Goal: Use online tool/utility

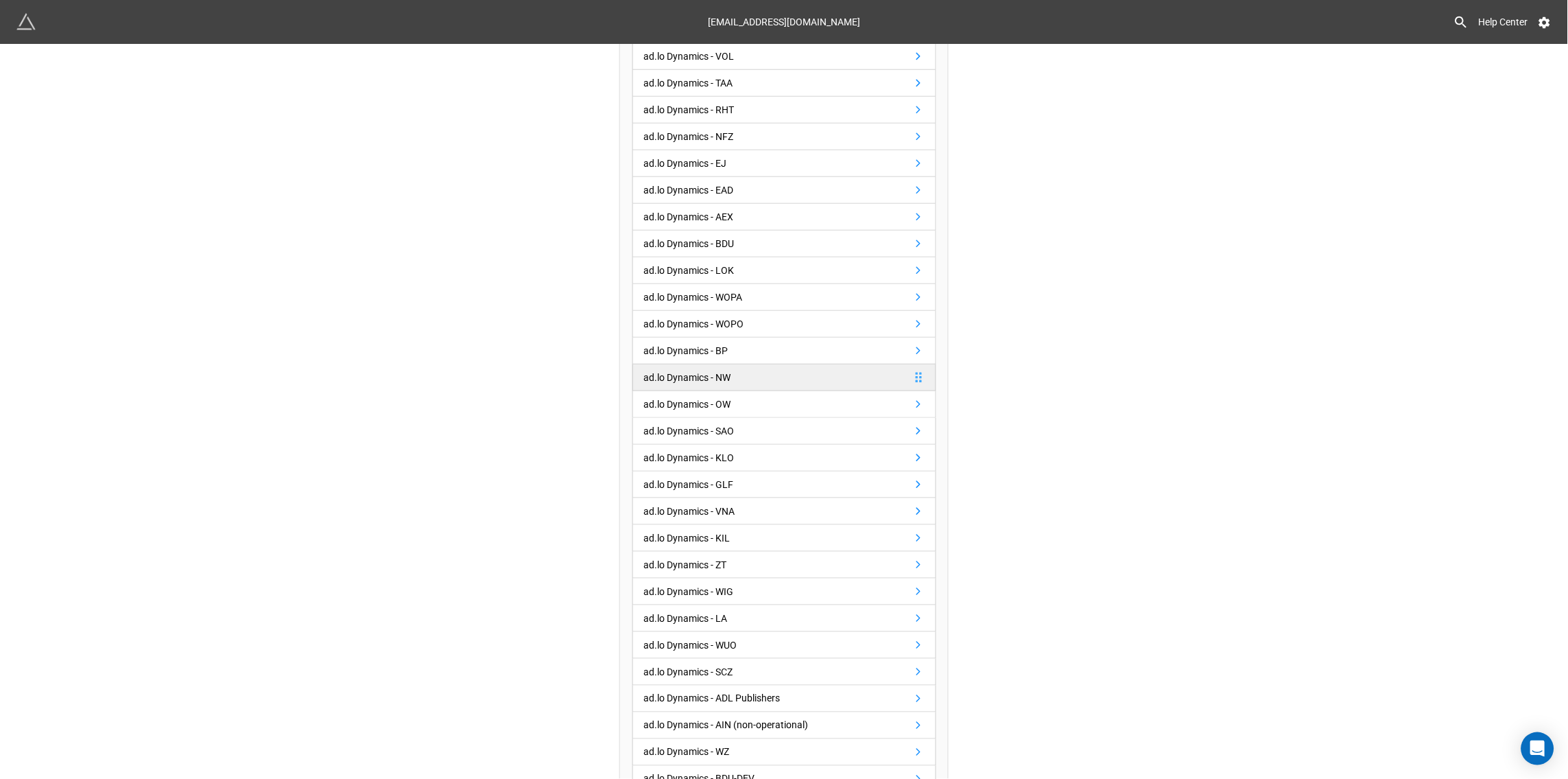
scroll to position [168, 0]
click at [710, 373] on div "ad.lo Dynamics - NW" at bounding box center [687, 376] width 87 height 15
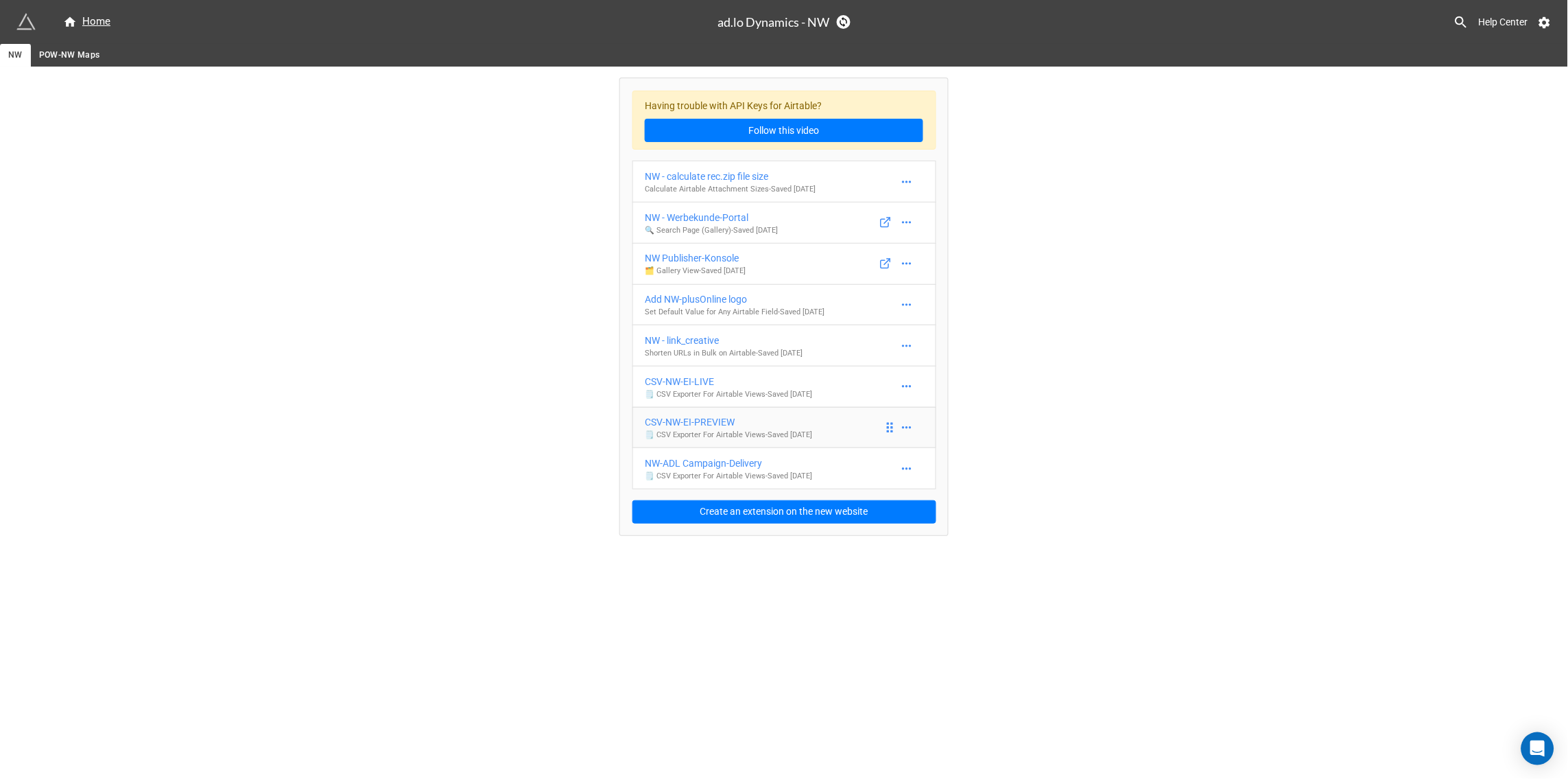
click at [717, 424] on div "CSV-NW-EI-PREVIEW" at bounding box center [728, 421] width 167 height 15
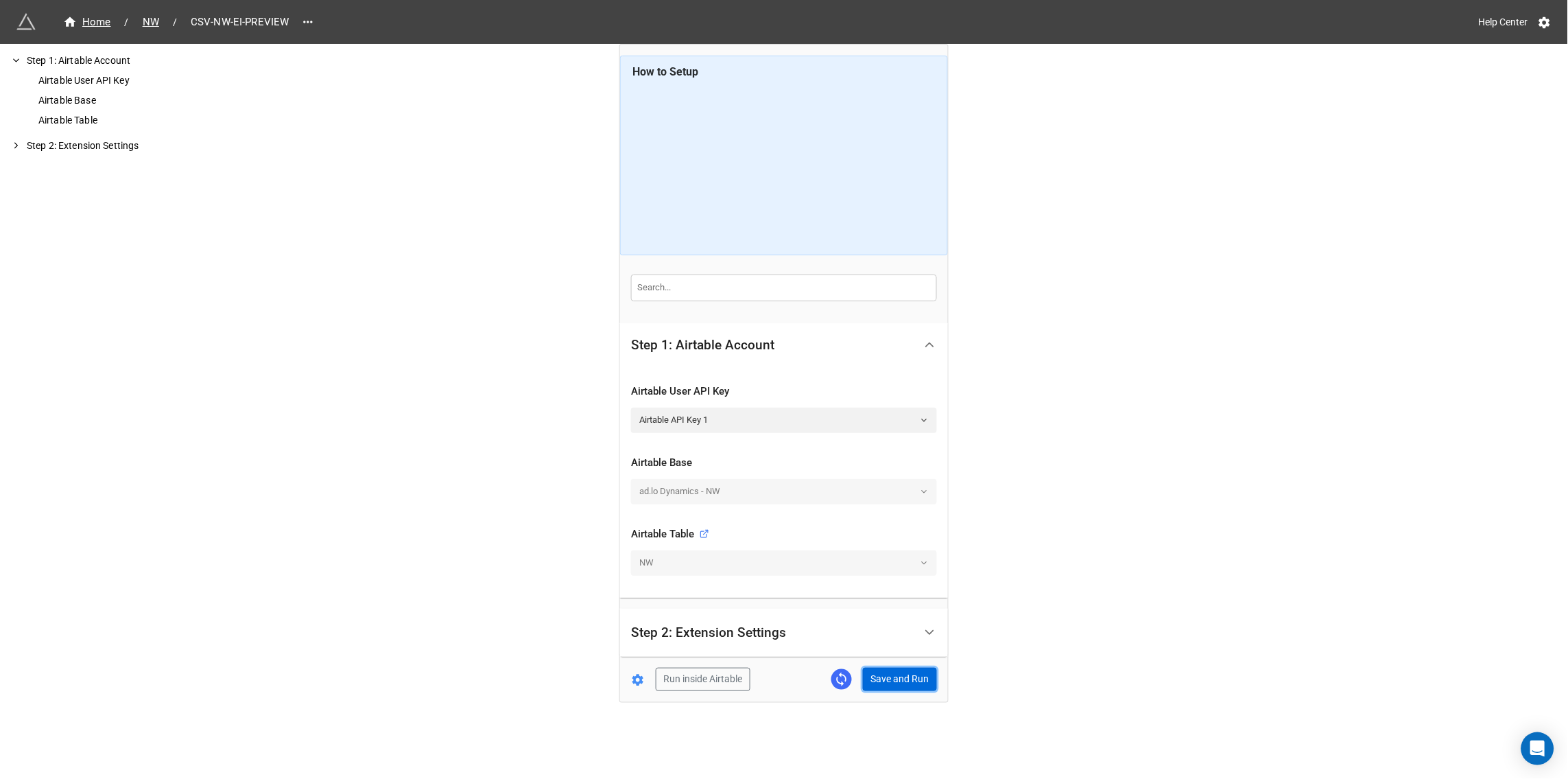
click at [885, 679] on button "Save and Run" at bounding box center [899, 680] width 74 height 24
